Goal: Task Accomplishment & Management: Manage account settings

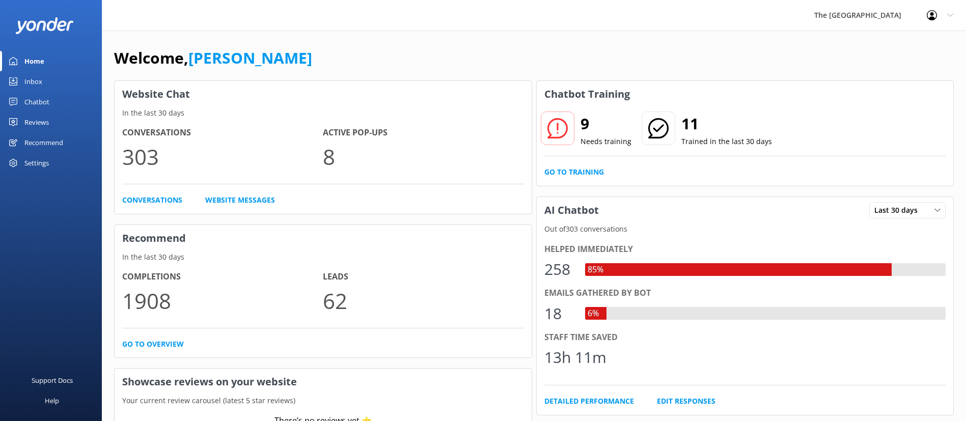
drag, startPoint x: 0, startPoint y: 0, endPoint x: 76, endPoint y: 81, distance: 111.6
click at [70, 78] on link "Inbox" at bounding box center [51, 81] width 102 height 20
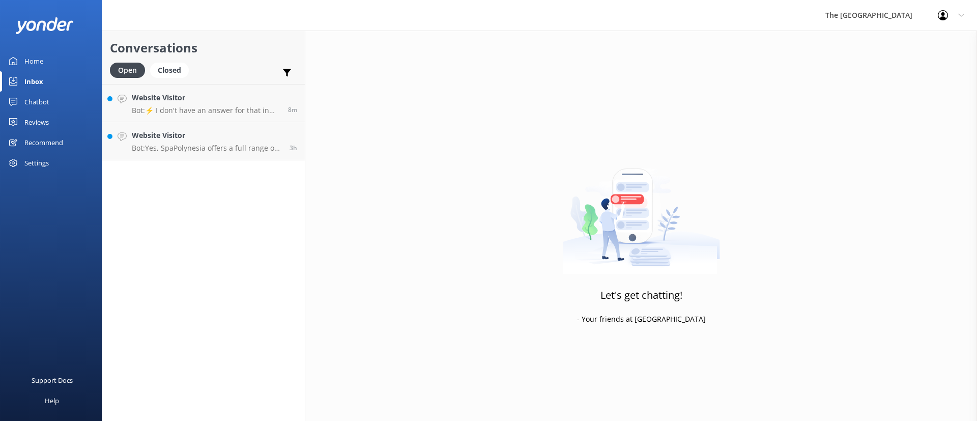
click at [211, 246] on div "Conversations Open Closed Important Assigned to me Unassigned Website Visitor B…" at bounding box center [204, 226] width 204 height 390
click at [206, 182] on p "Bot: Yes, SpaPolynesia offers a full range of spa treatments. The spa is open […" at bounding box center [207, 186] width 150 height 9
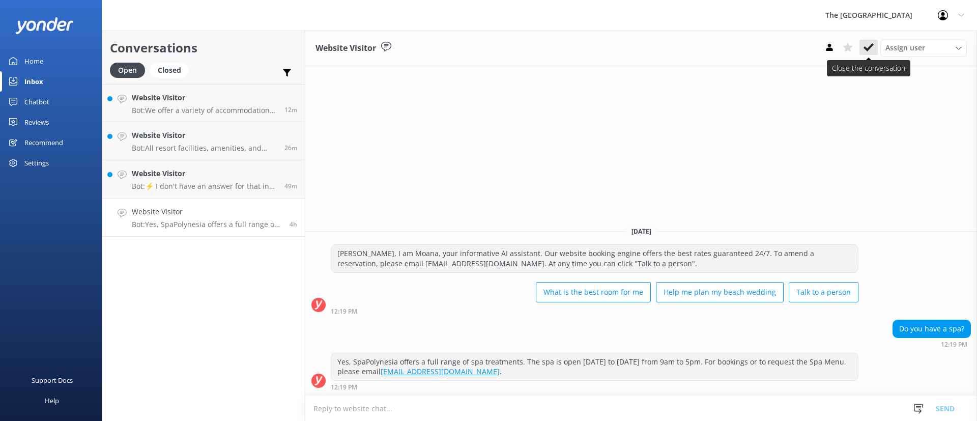
click at [866, 45] on icon at bounding box center [869, 47] width 10 height 10
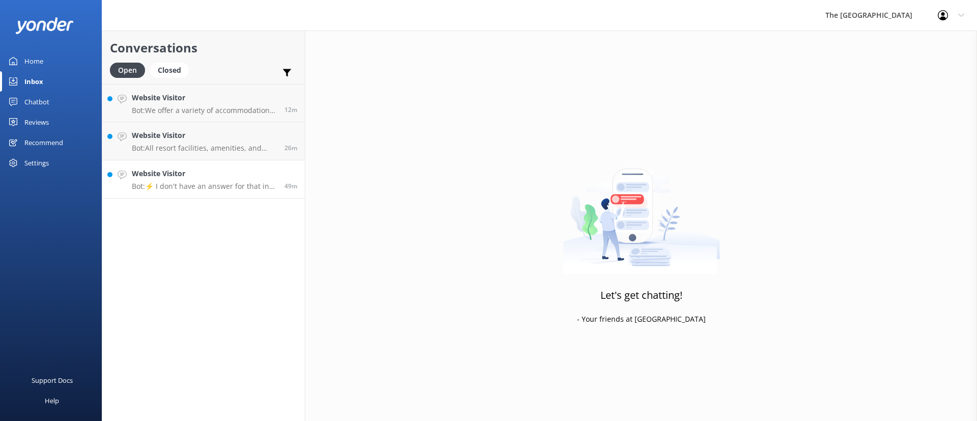
click at [174, 182] on p "Bot: ⚡ I don't have an answer for that in my knowledge base. Please try and rep…" at bounding box center [204, 186] width 145 height 9
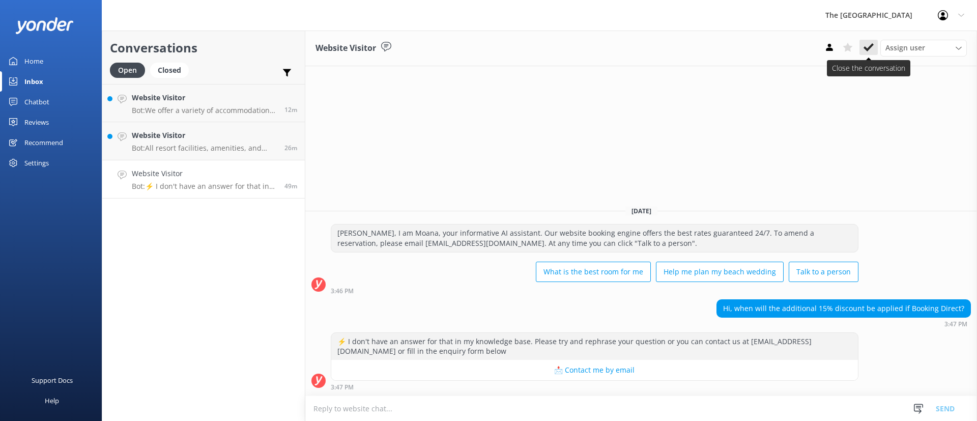
click at [873, 46] on icon at bounding box center [869, 47] width 10 height 10
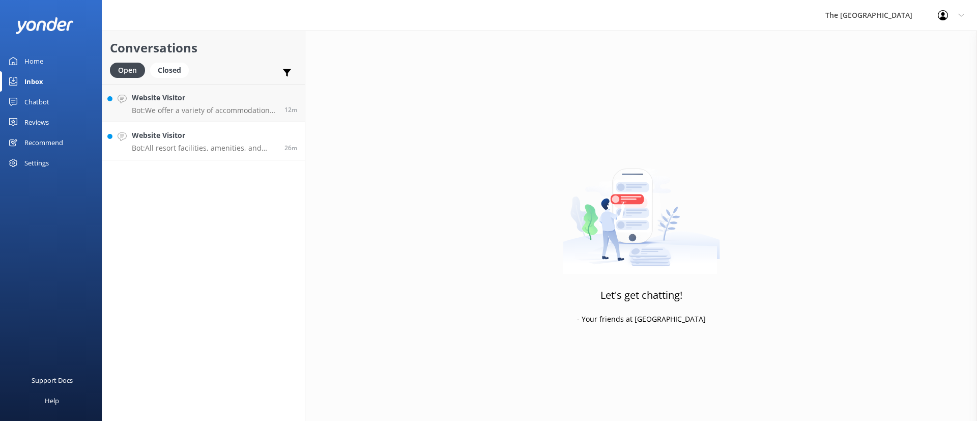
click at [176, 144] on p "Bot: All resort facilities, amenities, and services, including the restaurant a…" at bounding box center [204, 148] width 145 height 9
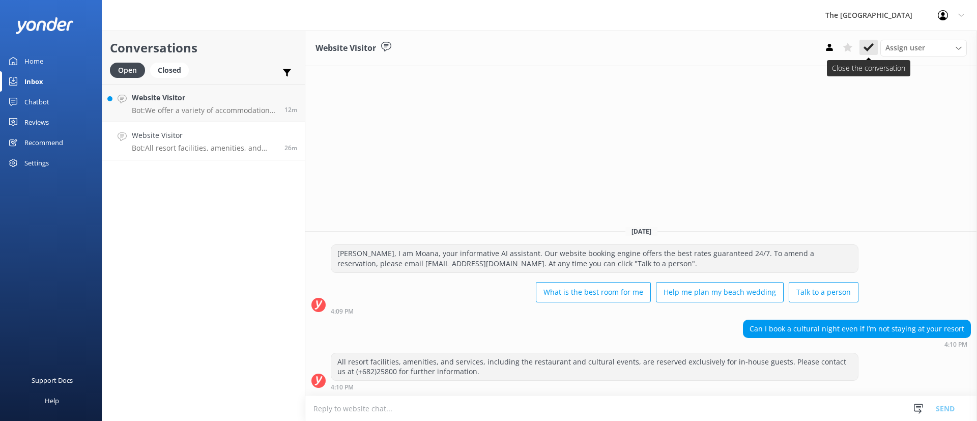
click at [865, 46] on icon at bounding box center [869, 47] width 10 height 10
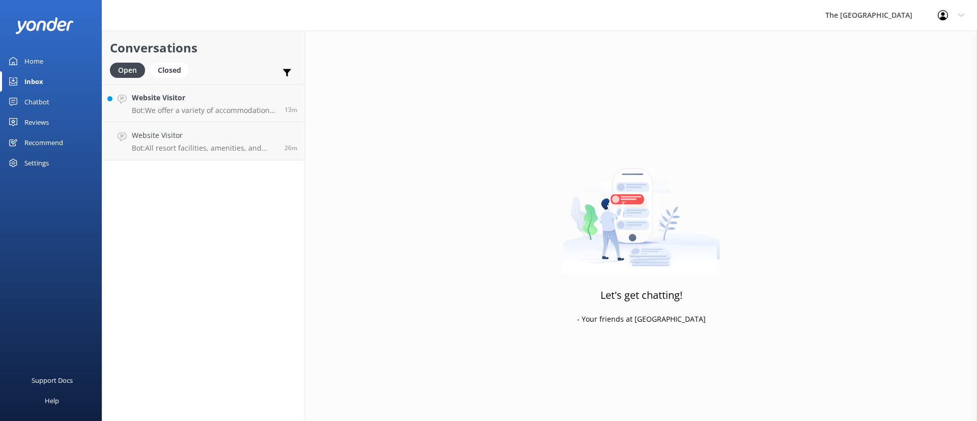
click at [225, 231] on div "Conversations Open Closed Important Assigned to me Unassigned Website Visitor B…" at bounding box center [204, 226] width 204 height 390
click at [288, 208] on div "Conversations Open Closed Important Assigned to me Unassigned Website Visitor B…" at bounding box center [204, 226] width 204 height 390
